Goal: Find specific page/section

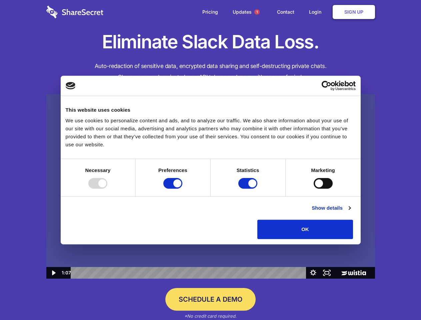
click at [210, 160] on img at bounding box center [210, 186] width 329 height 185
click at [107, 189] on div at bounding box center [97, 183] width 19 height 11
click at [182, 189] on input "Preferences" at bounding box center [172, 183] width 19 height 11
checkbox input "false"
click at [249, 189] on input "Statistics" at bounding box center [247, 183] width 19 height 11
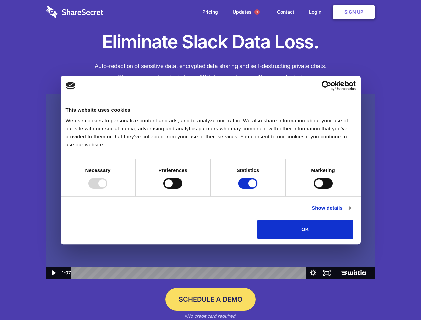
checkbox input "false"
click at [314, 189] on input "Marketing" at bounding box center [323, 183] width 19 height 11
checkbox input "true"
click at [350, 212] on link "Show details" at bounding box center [331, 208] width 39 height 8
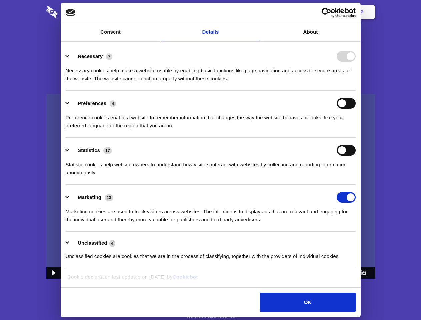
click at [356, 91] on li "Necessary 7 Necessary cookies help make a website usable by enabling basic func…" at bounding box center [211, 67] width 290 height 47
click at [257, 12] on span "1" at bounding box center [256, 11] width 5 height 5
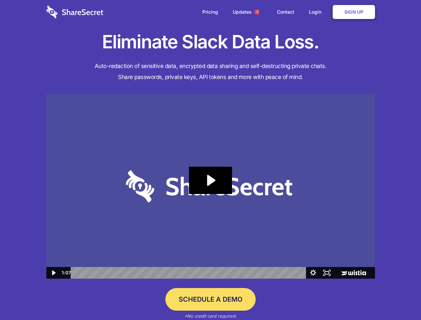
click at [211, 186] on icon "Play Video: Sharesecret Slack Extension" at bounding box center [210, 180] width 43 height 27
